Goal: Information Seeking & Learning: Learn about a topic

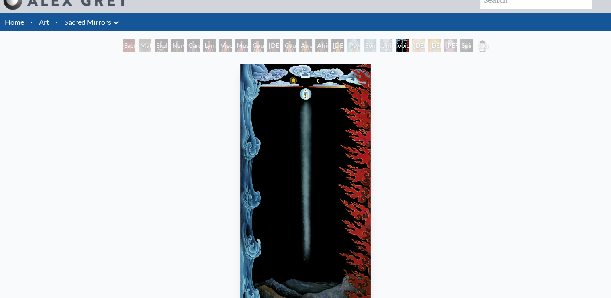
scroll to position [53, 0]
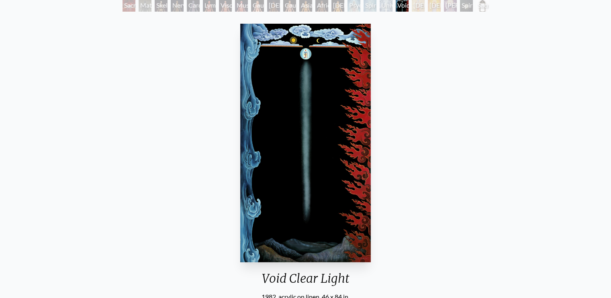
click at [283, 82] on img "18 / 23" at bounding box center [305, 143] width 131 height 239
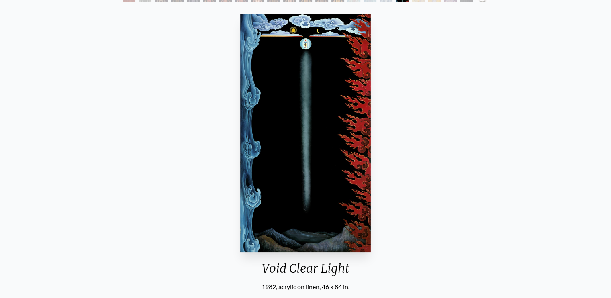
scroll to position [12, 0]
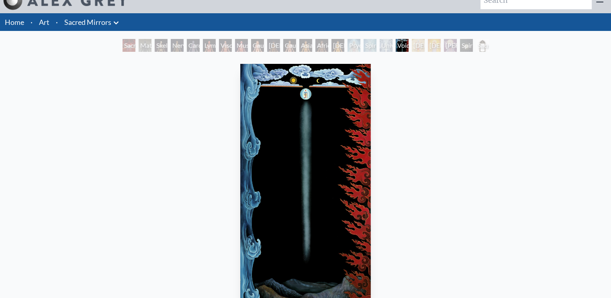
click at [415, 46] on div "[DEMOGRAPHIC_DATA]" at bounding box center [418, 45] width 13 height 13
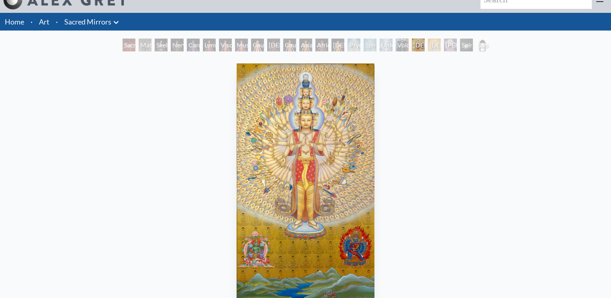
scroll to position [12, 0]
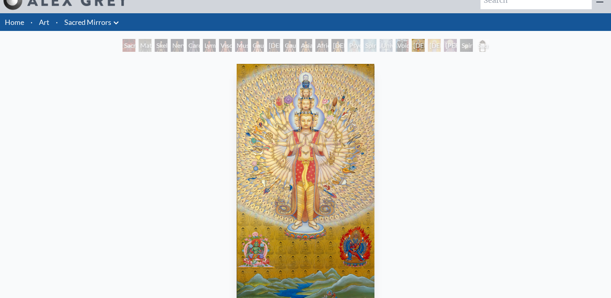
click at [445, 41] on div "[PERSON_NAME]" at bounding box center [450, 45] width 13 height 13
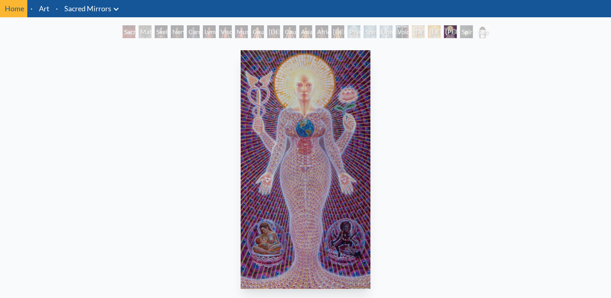
scroll to position [12, 0]
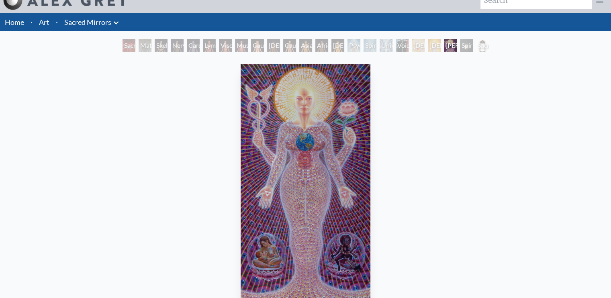
click at [469, 45] on div "Spiritual World" at bounding box center [466, 45] width 13 height 13
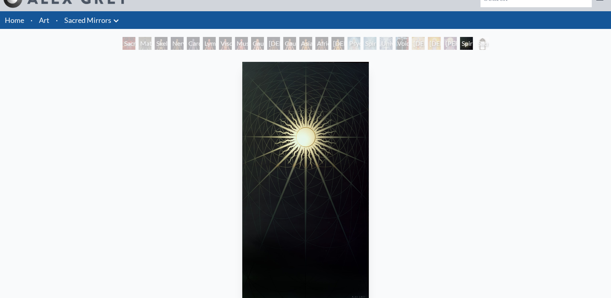
scroll to position [12, 0]
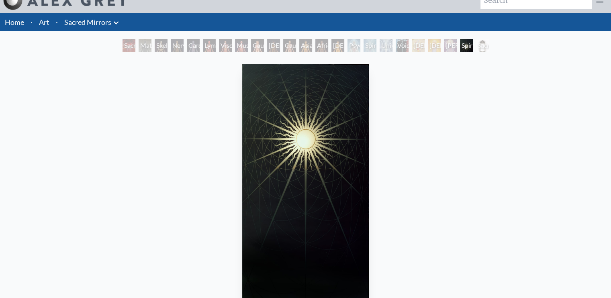
click at [486, 49] on div "Sacred Mirrors Frame" at bounding box center [482, 45] width 13 height 13
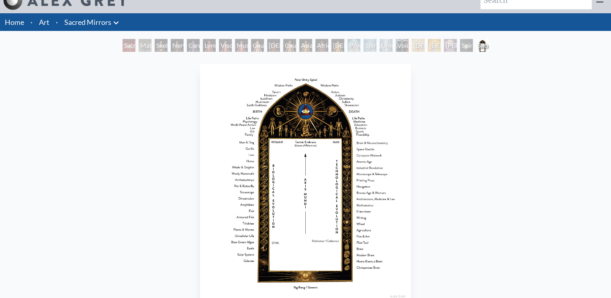
click at [429, 45] on div "[DEMOGRAPHIC_DATA]" at bounding box center [434, 45] width 13 height 13
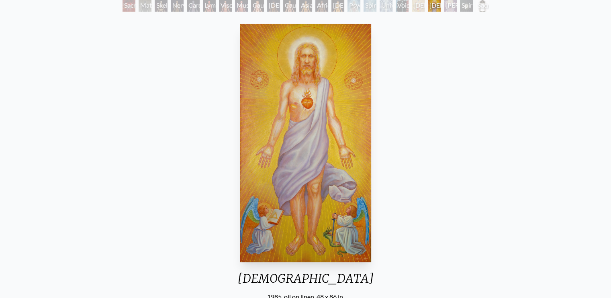
scroll to position [12, 0]
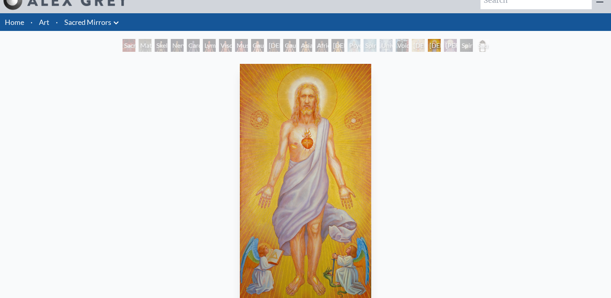
click at [380, 48] on div "Universal Mind Lattice" at bounding box center [386, 45] width 13 height 13
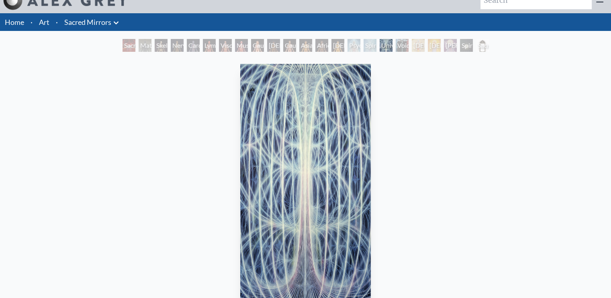
click at [348, 43] on div "Psychic Energy System" at bounding box center [354, 45] width 13 height 13
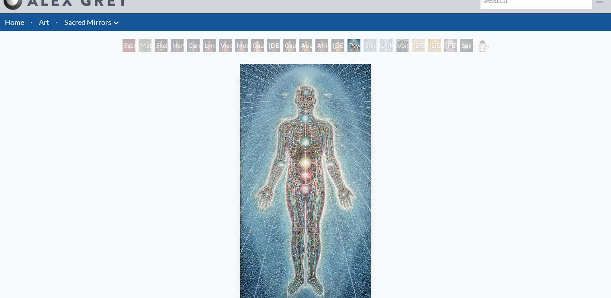
click at [316, 43] on div "African Man" at bounding box center [322, 45] width 13 height 13
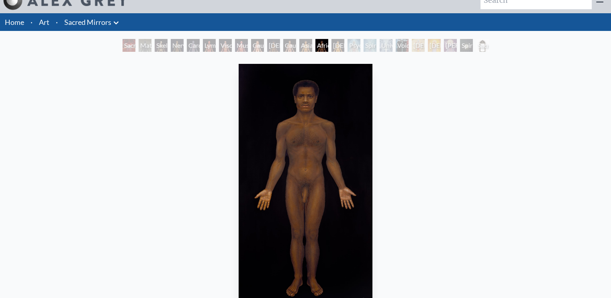
click at [299, 45] on div "Asian Man" at bounding box center [305, 45] width 13 height 13
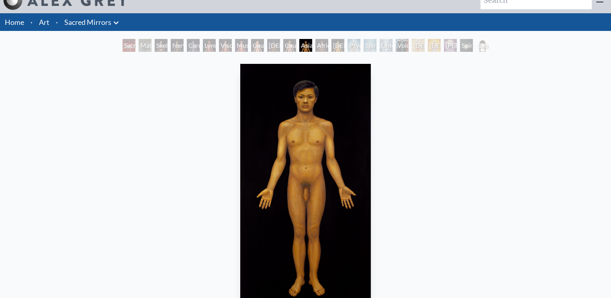
click at [283, 46] on div "Caucasian Man" at bounding box center [289, 45] width 13 height 13
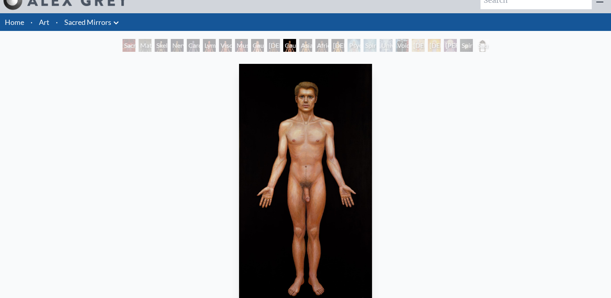
click at [252, 48] on div "Caucasian Woman" at bounding box center [257, 45] width 13 height 13
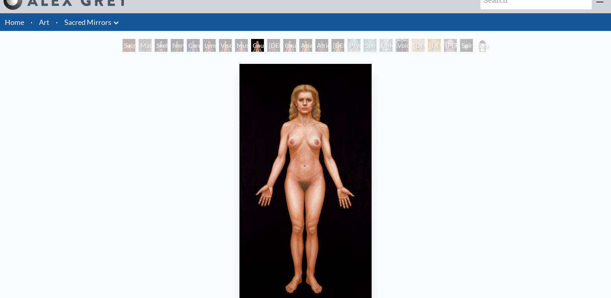
click at [248, 43] on div "Muscle System" at bounding box center [241, 45] width 13 height 13
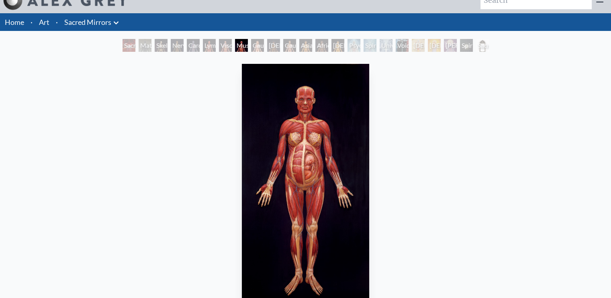
click at [221, 46] on div "Viscera" at bounding box center [225, 45] width 13 height 13
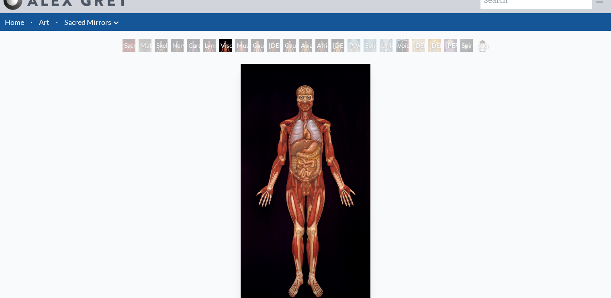
click at [203, 46] on div "Lymphatic System" at bounding box center [209, 45] width 13 height 13
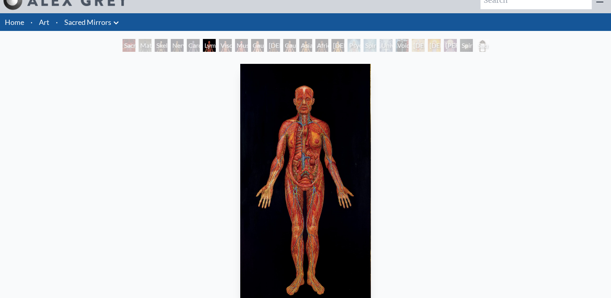
click at [171, 48] on div "Nervous System" at bounding box center [177, 45] width 13 height 13
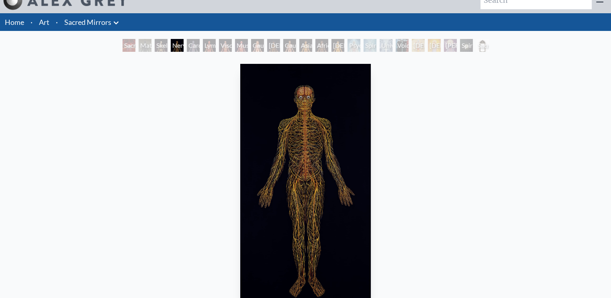
click at [140, 47] on div "Material World" at bounding box center [145, 45] width 13 height 13
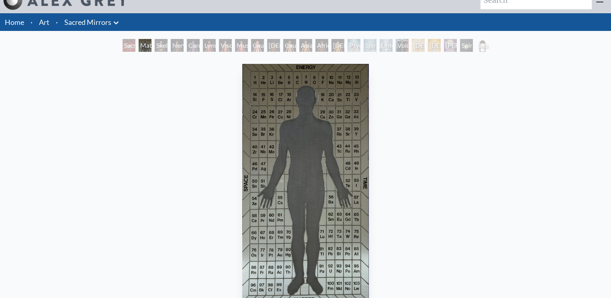
click at [124, 45] on div "Sacred Mirrors Room, [GEOGRAPHIC_DATA]" at bounding box center [129, 45] width 13 height 13
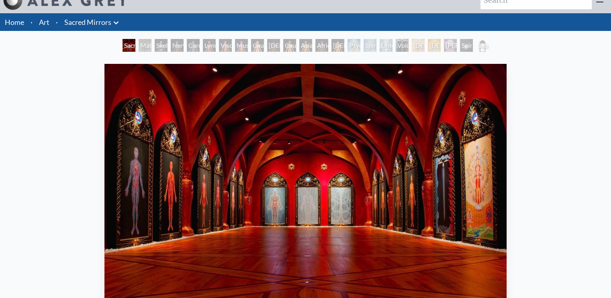
click at [178, 45] on div "Nervous System" at bounding box center [177, 45] width 13 height 13
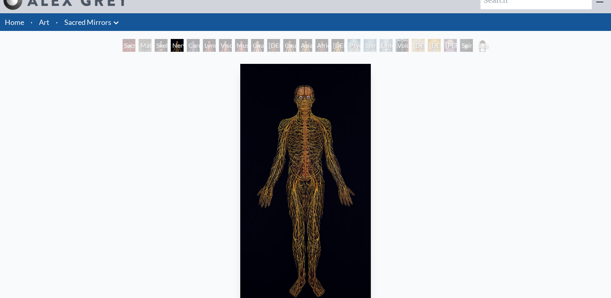
click at [139, 45] on div "Material World" at bounding box center [145, 45] width 13 height 13
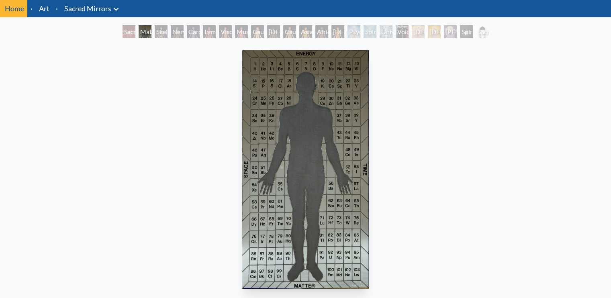
scroll to position [12, 0]
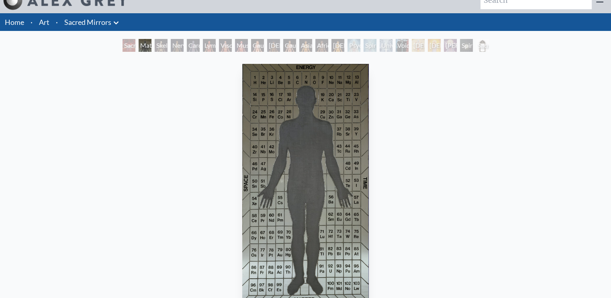
click at [344, 45] on div "[DEMOGRAPHIC_DATA] Woman" at bounding box center [338, 45] width 13 height 13
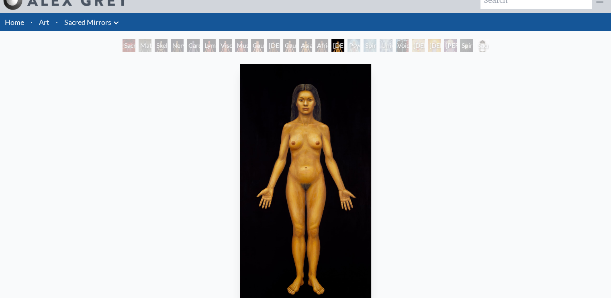
click at [256, 45] on div "Caucasian Woman" at bounding box center [257, 45] width 13 height 13
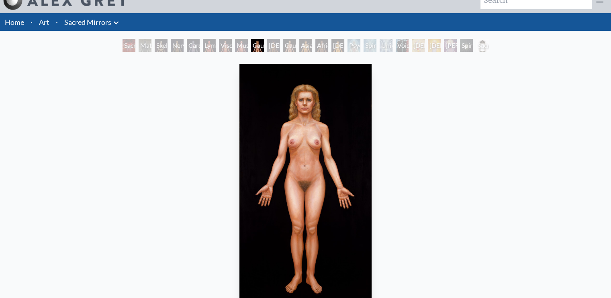
click at [342, 49] on div "[DEMOGRAPHIC_DATA] Woman" at bounding box center [338, 45] width 13 height 13
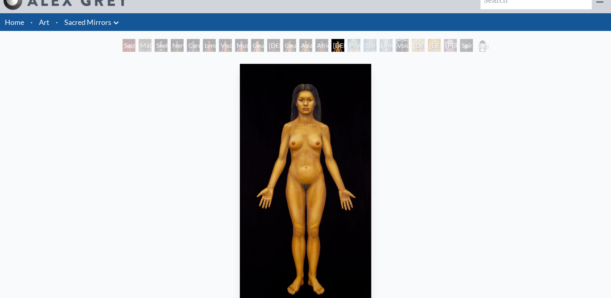
click at [407, 45] on div "Void Clear Light" at bounding box center [402, 45] width 13 height 13
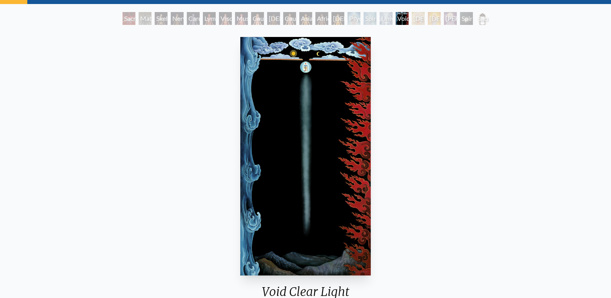
scroll to position [53, 0]
